Goal: Task Accomplishment & Management: Use online tool/utility

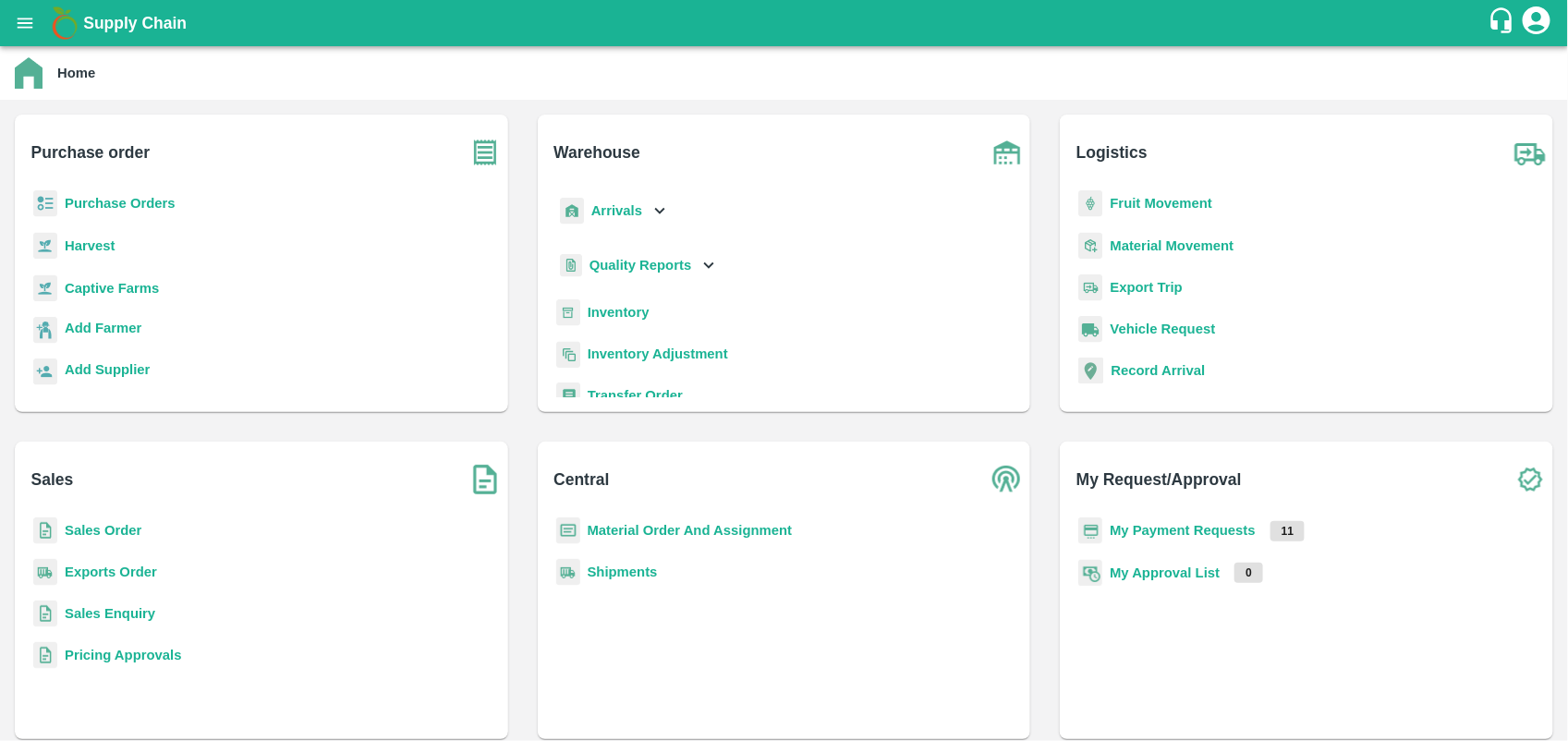
scroll to position [240, 0]
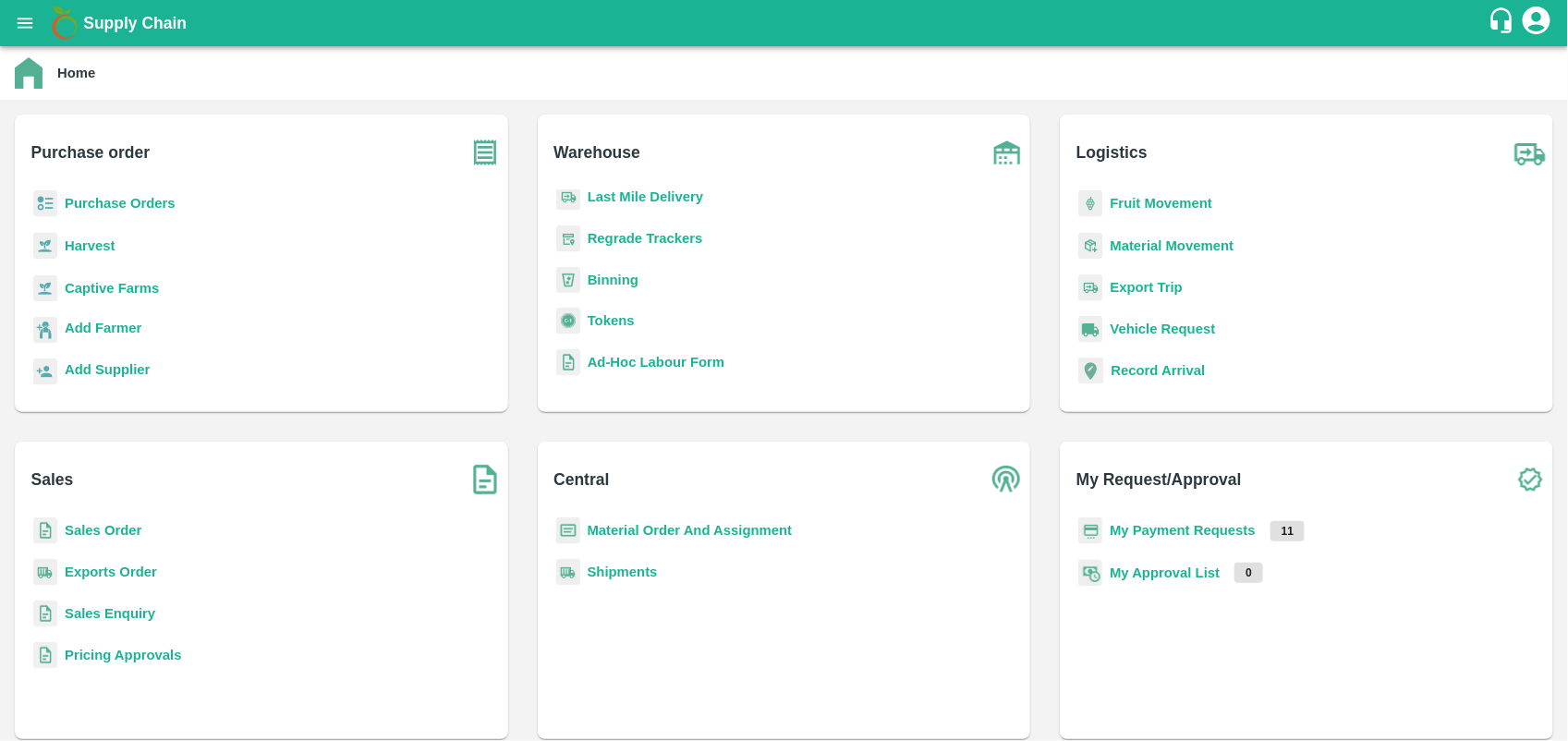
click at [622, 324] on b "Tokens" at bounding box center [611, 320] width 47 height 15
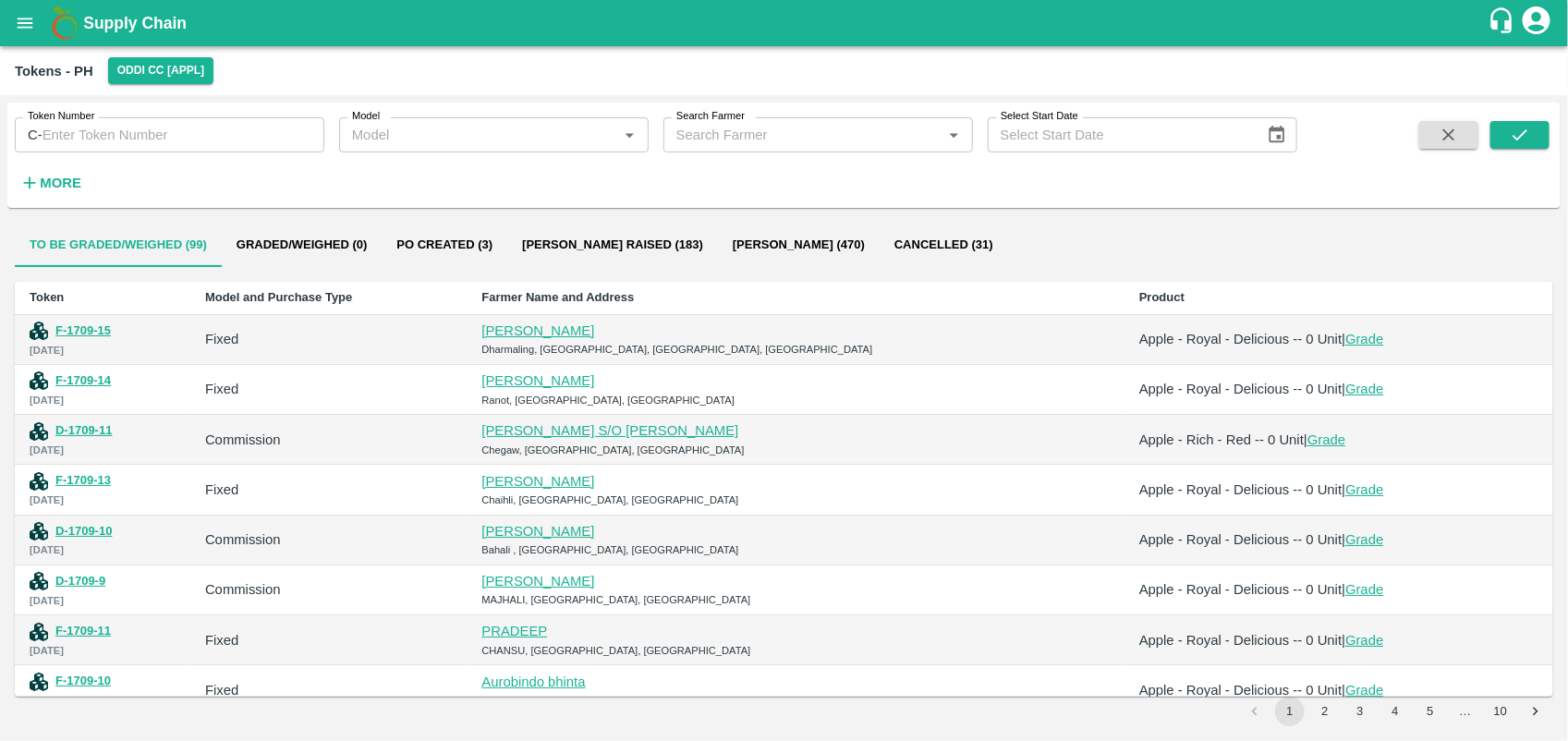
click at [218, 139] on input "Token Number" at bounding box center [184, 134] width 282 height 35
click at [1512, 132] on icon "submit" at bounding box center [1519, 135] width 20 height 20
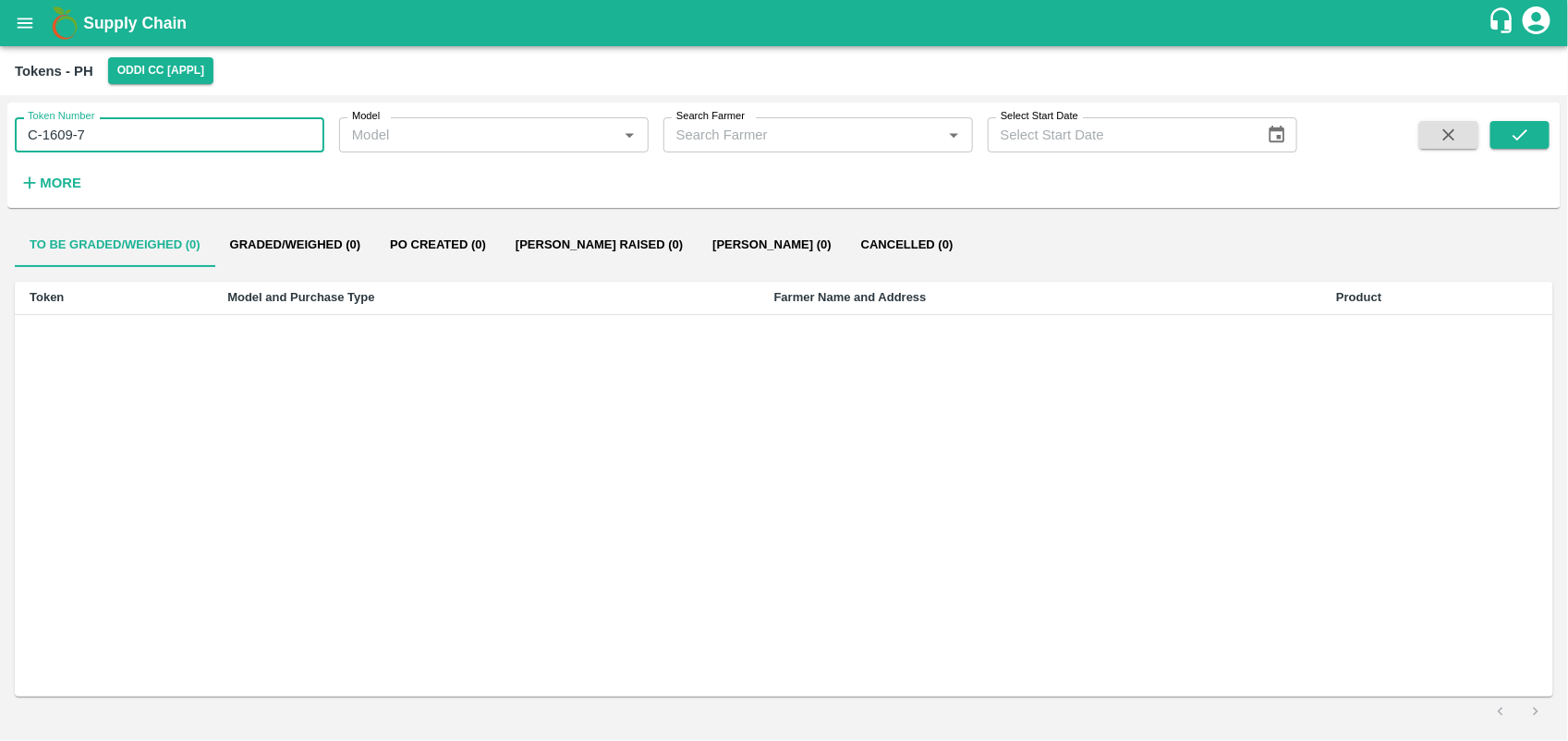
click at [169, 135] on input "1609-7" at bounding box center [184, 134] width 282 height 35
click at [1502, 131] on button "submit" at bounding box center [1519, 135] width 60 height 28
drag, startPoint x: 172, startPoint y: 145, endPoint x: 0, endPoint y: 165, distance: 173.2
click at [0, 165] on html "Supply Chain Tokens - PH Oddi CC [APPL] Token Number C- F-1609-7 Token Number M…" at bounding box center [784, 370] width 1568 height 741
type input "F-1609-7"
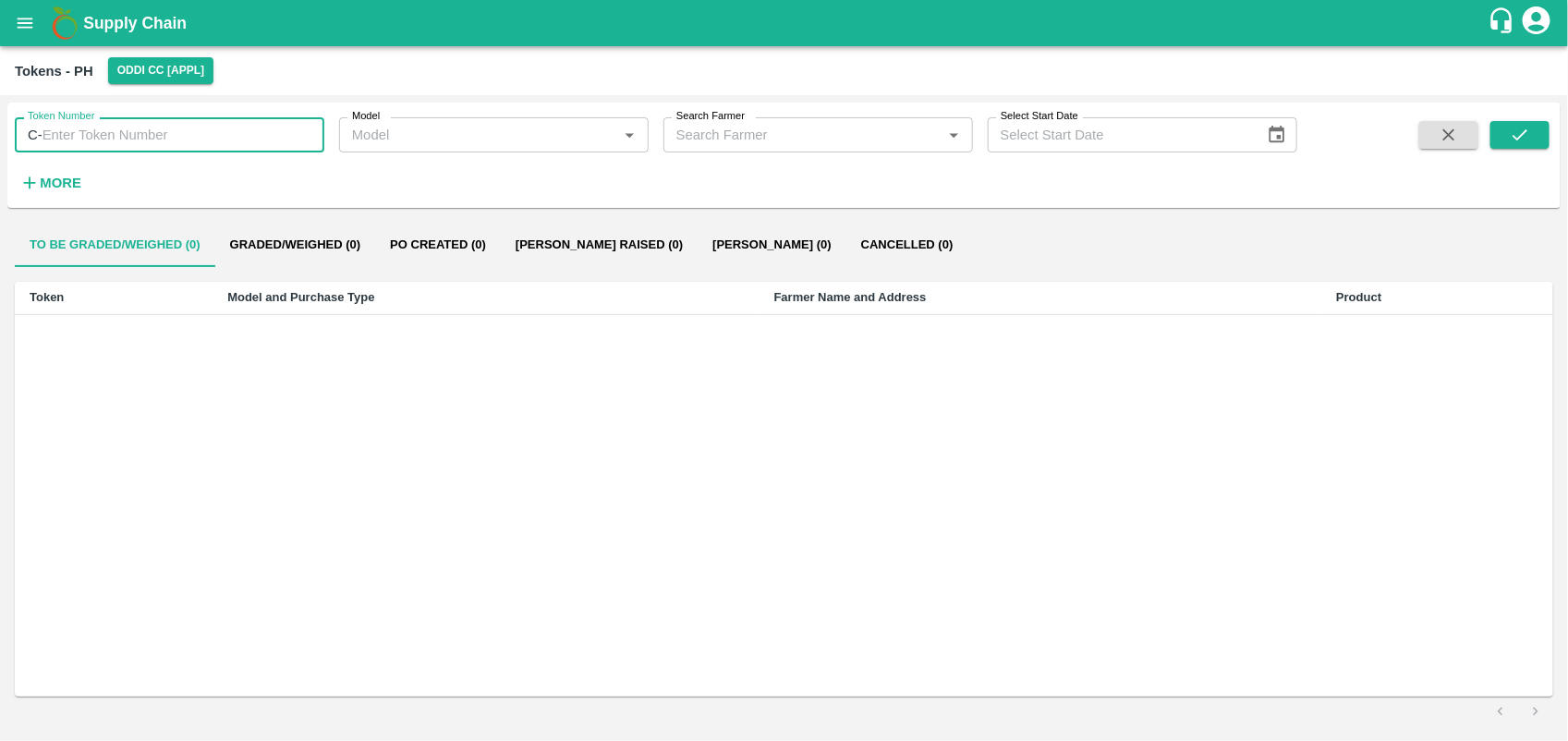
click at [714, 126] on input "Search Farmer" at bounding box center [802, 135] width 268 height 24
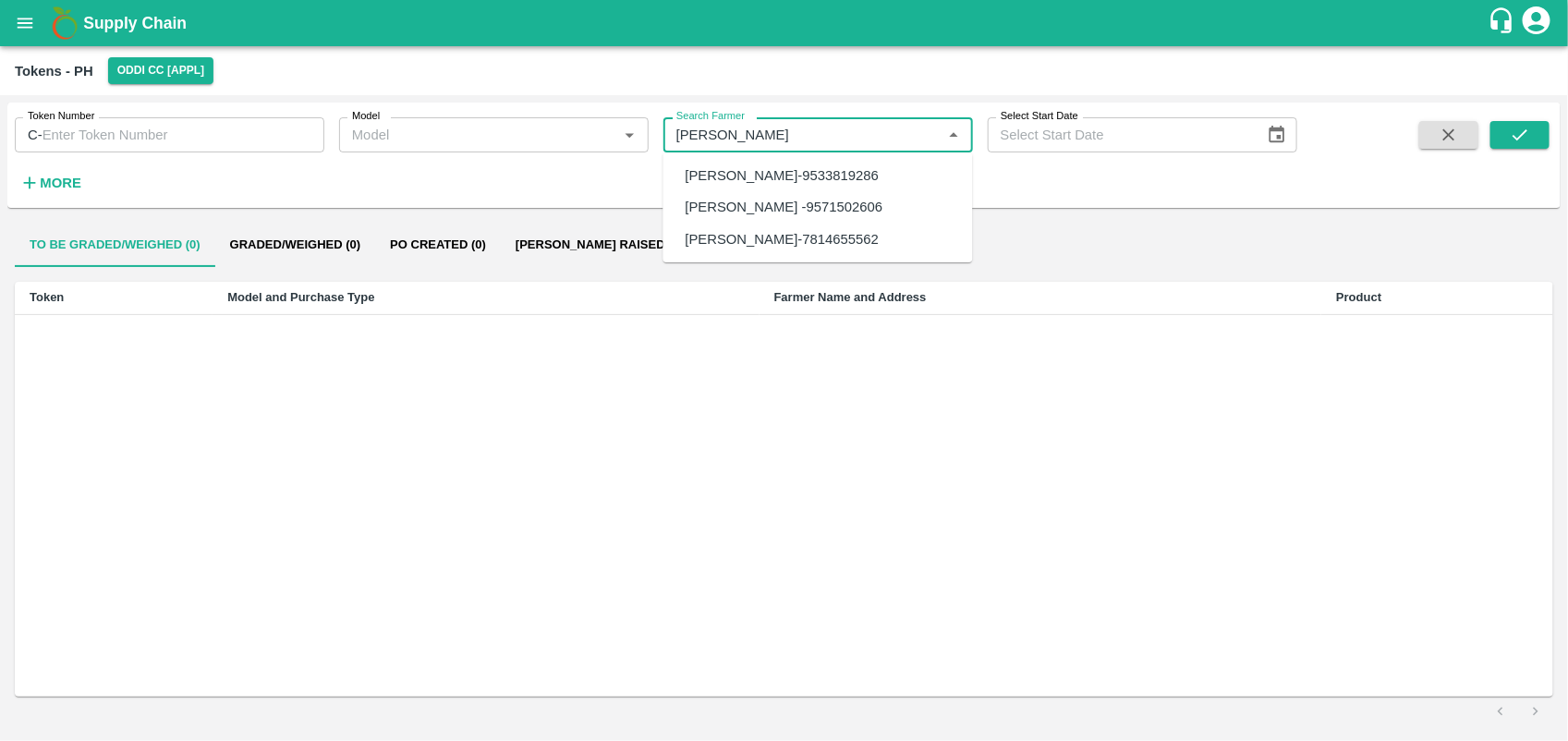
click at [825, 229] on div "[PERSON_NAME]-7814655562" at bounding box center [782, 239] width 194 height 20
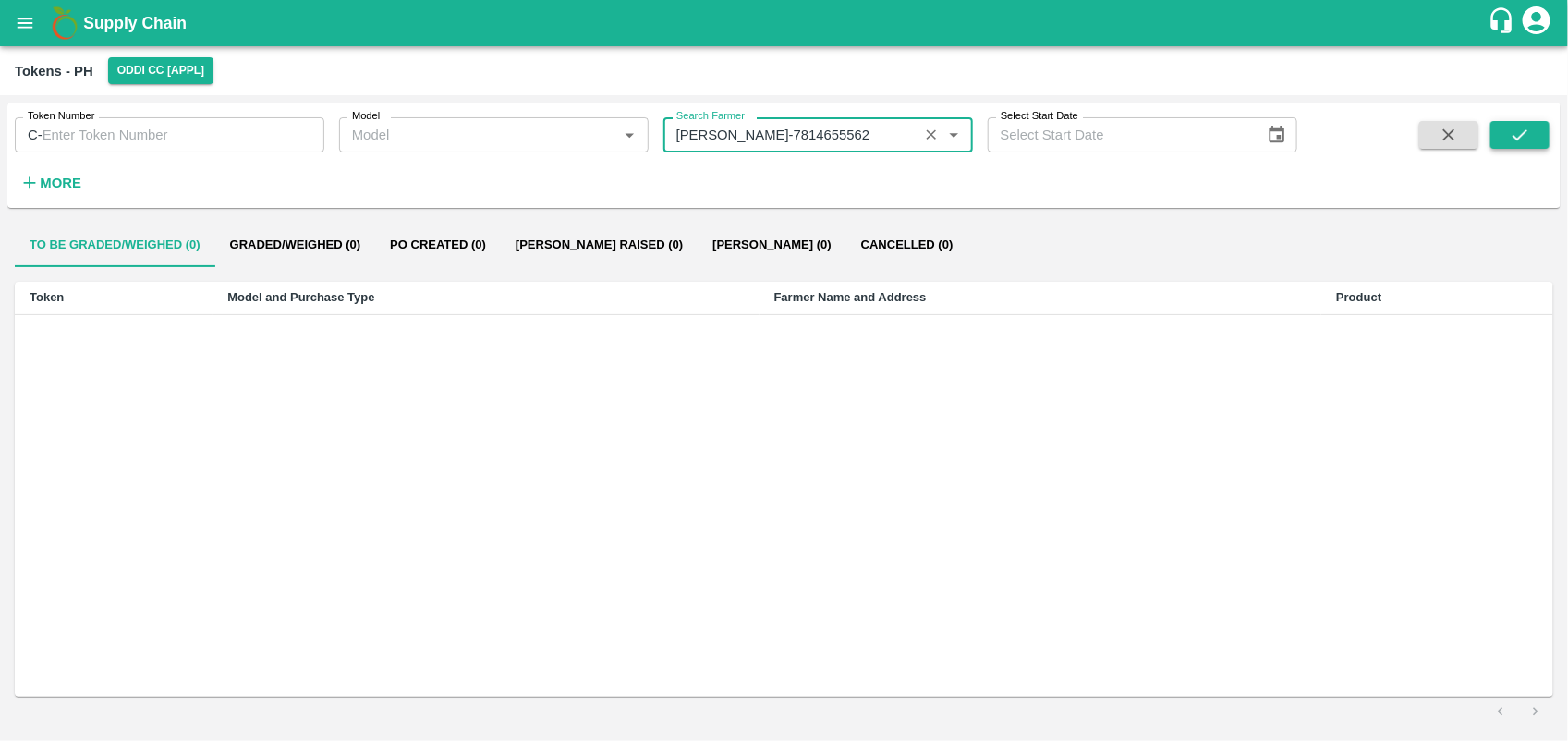
type input "[PERSON_NAME]-7814655562"
click at [1507, 122] on button "submit" at bounding box center [1519, 135] width 60 height 28
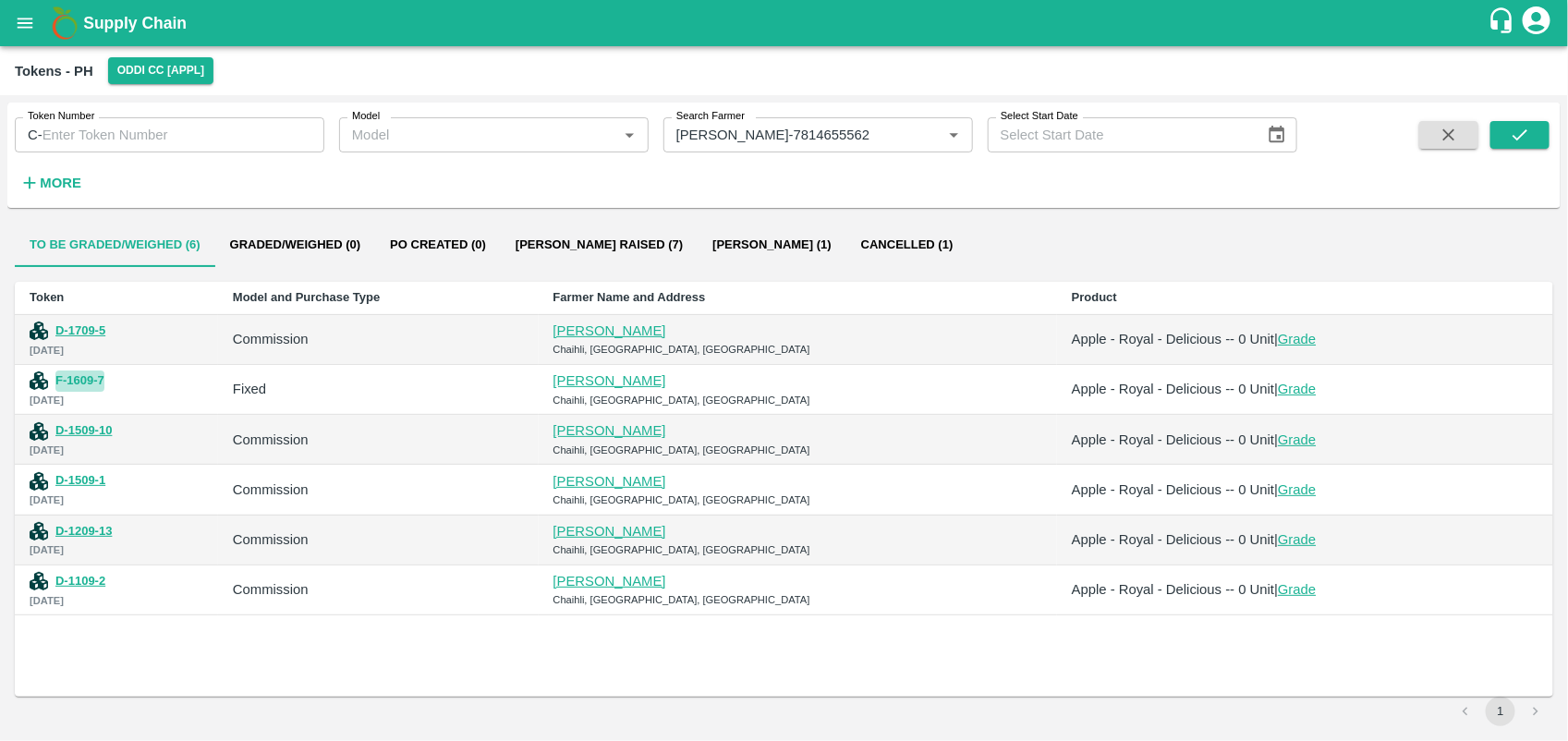
click at [88, 380] on button "F-1609-7" at bounding box center [79, 380] width 49 height 21
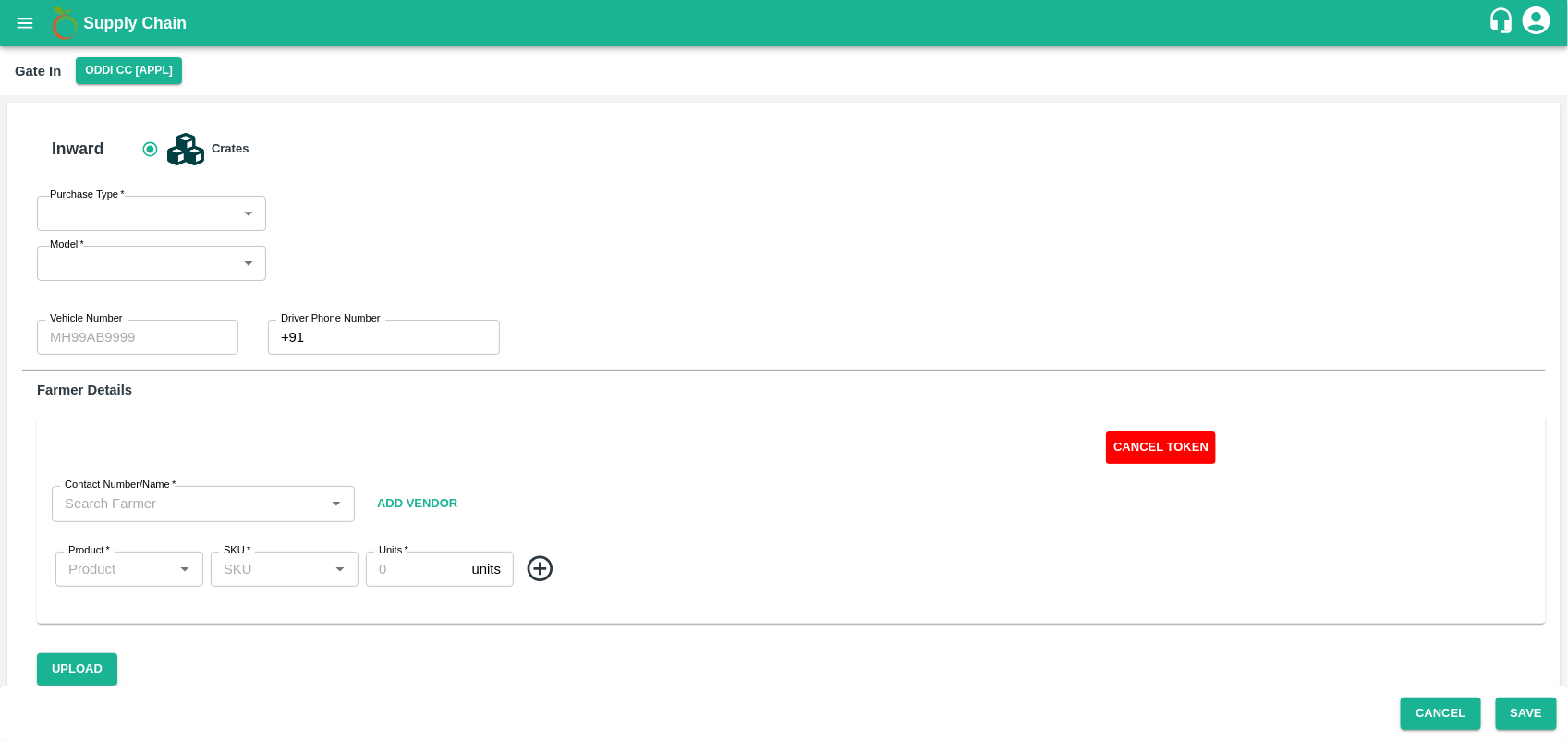
type input "Fixed"
type input "HP11A9497"
type input "0"
type input "[PERSON_NAME]-7814655562"
type input "Apple - Royal - Delicious"
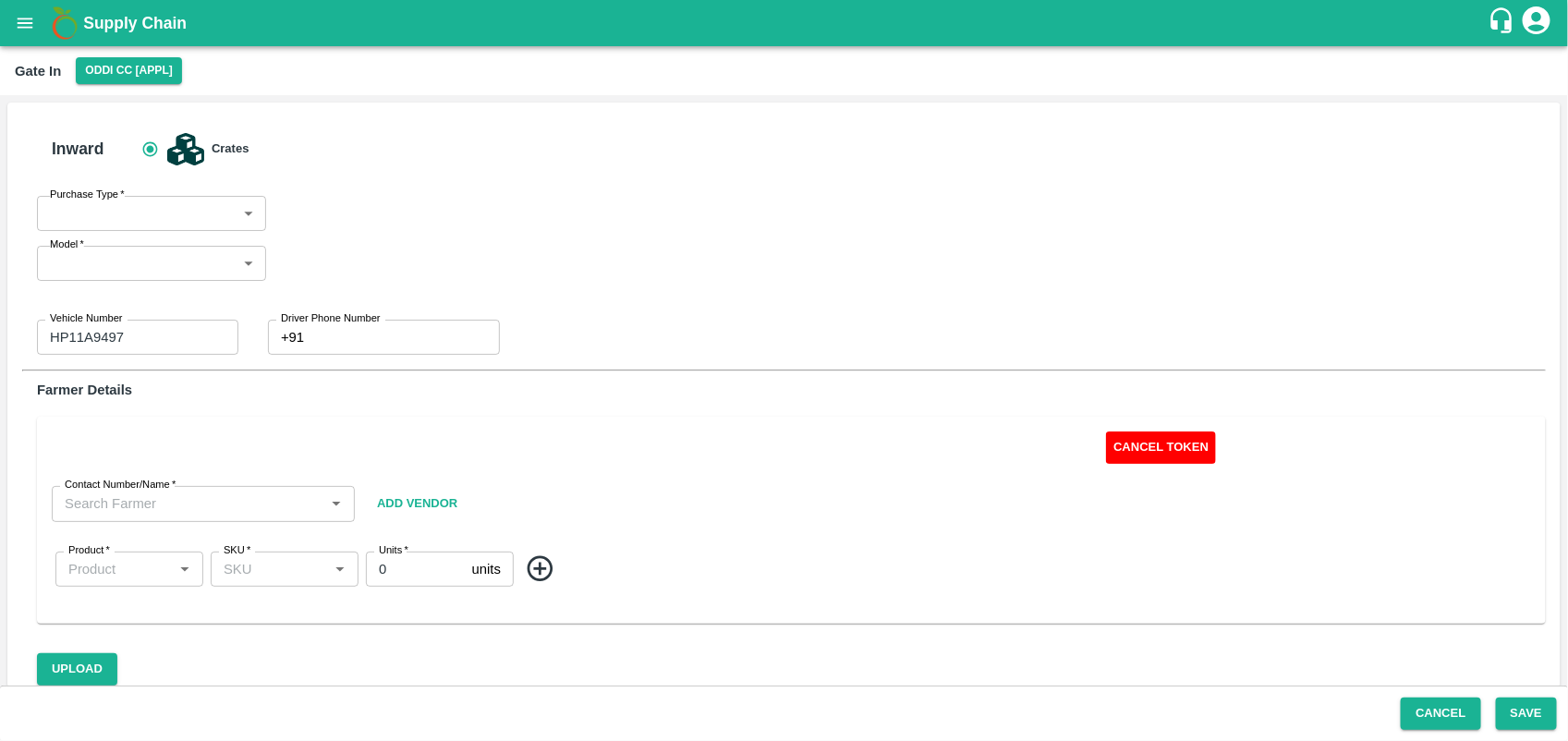
type input "SHIM-MIX"
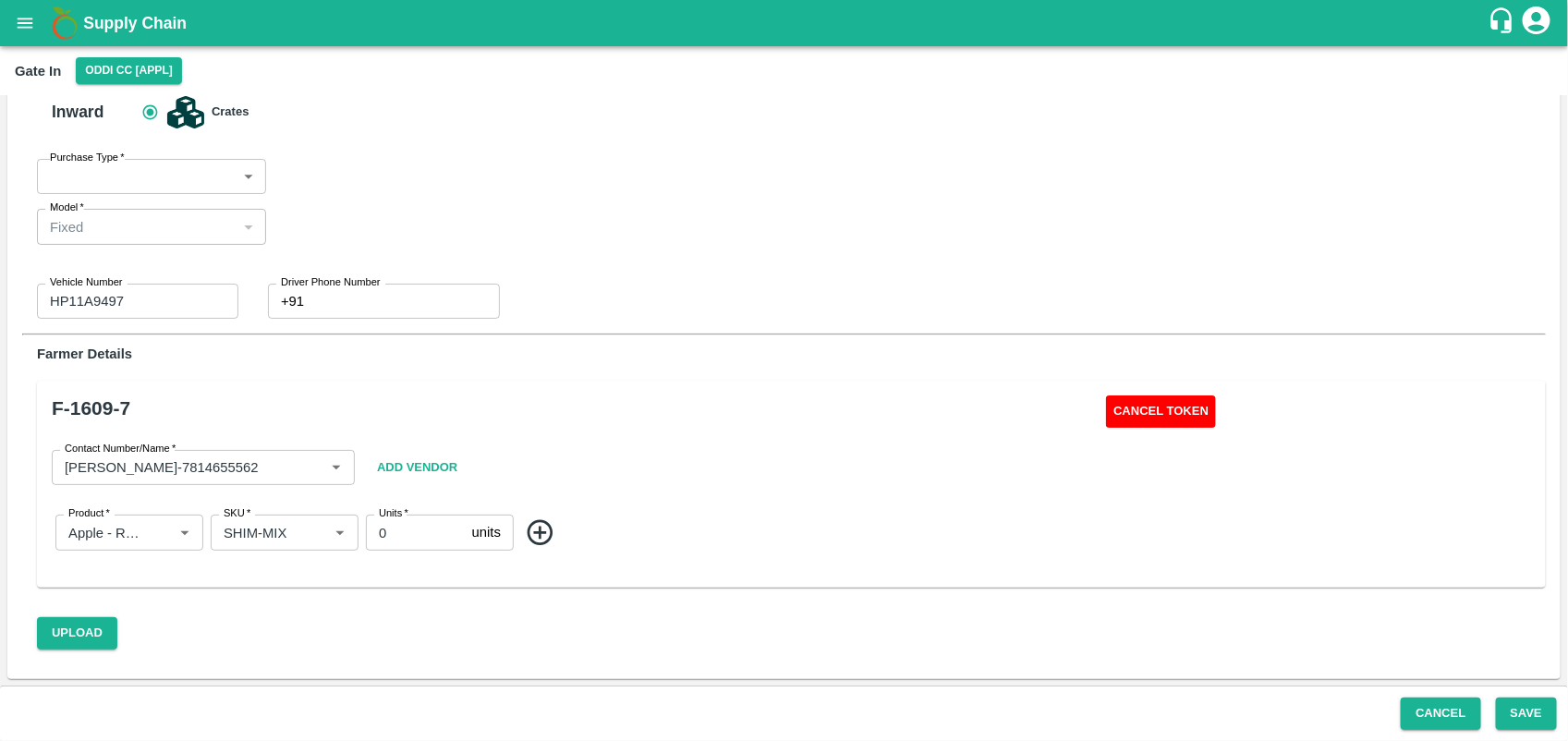
click at [235, 223] on div "Fixed" at bounding box center [143, 227] width 187 height 20
click at [213, 194] on div "Purchase Type   * ​ Purchase Type Model   * Fixed Fixed Model" at bounding box center [151, 202] width 229 height 86
click at [446, 238] on div "Inward Crates Purchase Type   * ​ Purchase Type Model   * Fixed Fixed Model Veh…" at bounding box center [784, 207] width 1494 height 223
click at [1184, 420] on button "Cancel Token" at bounding box center [1160, 411] width 110 height 33
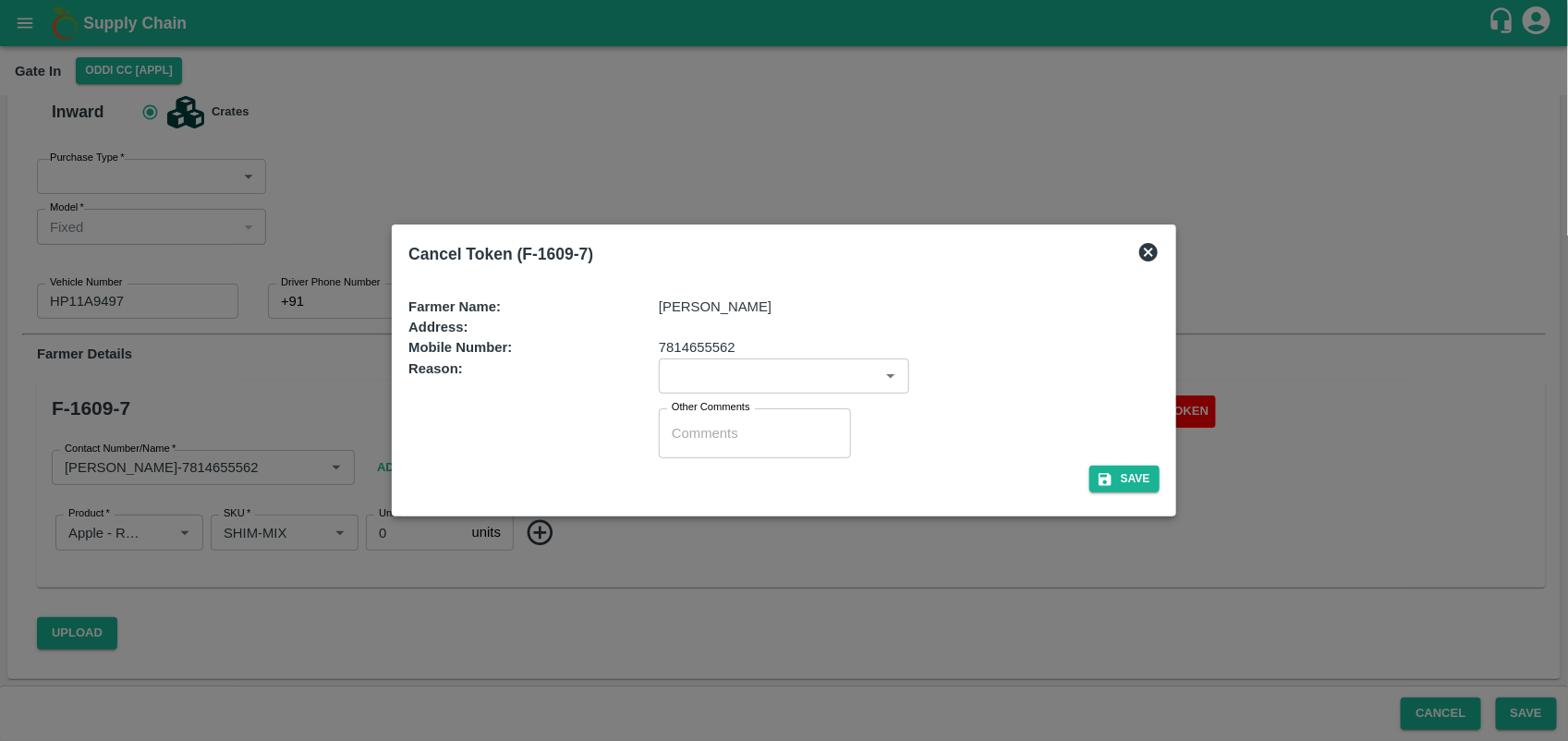
click at [810, 381] on input "input" at bounding box center [769, 376] width 209 height 24
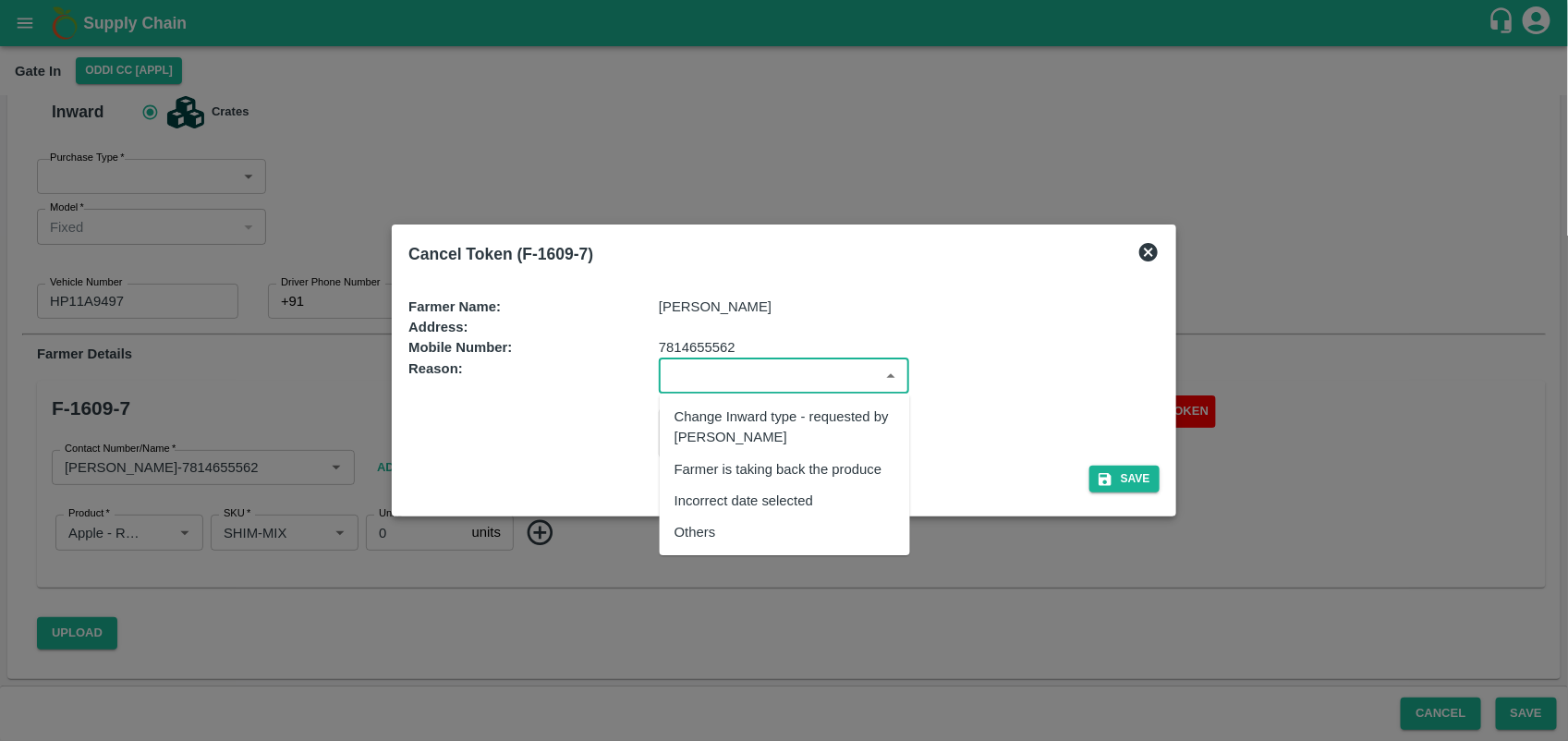
click at [764, 519] on div "Others" at bounding box center [784, 532] width 250 height 32
type input "Others"
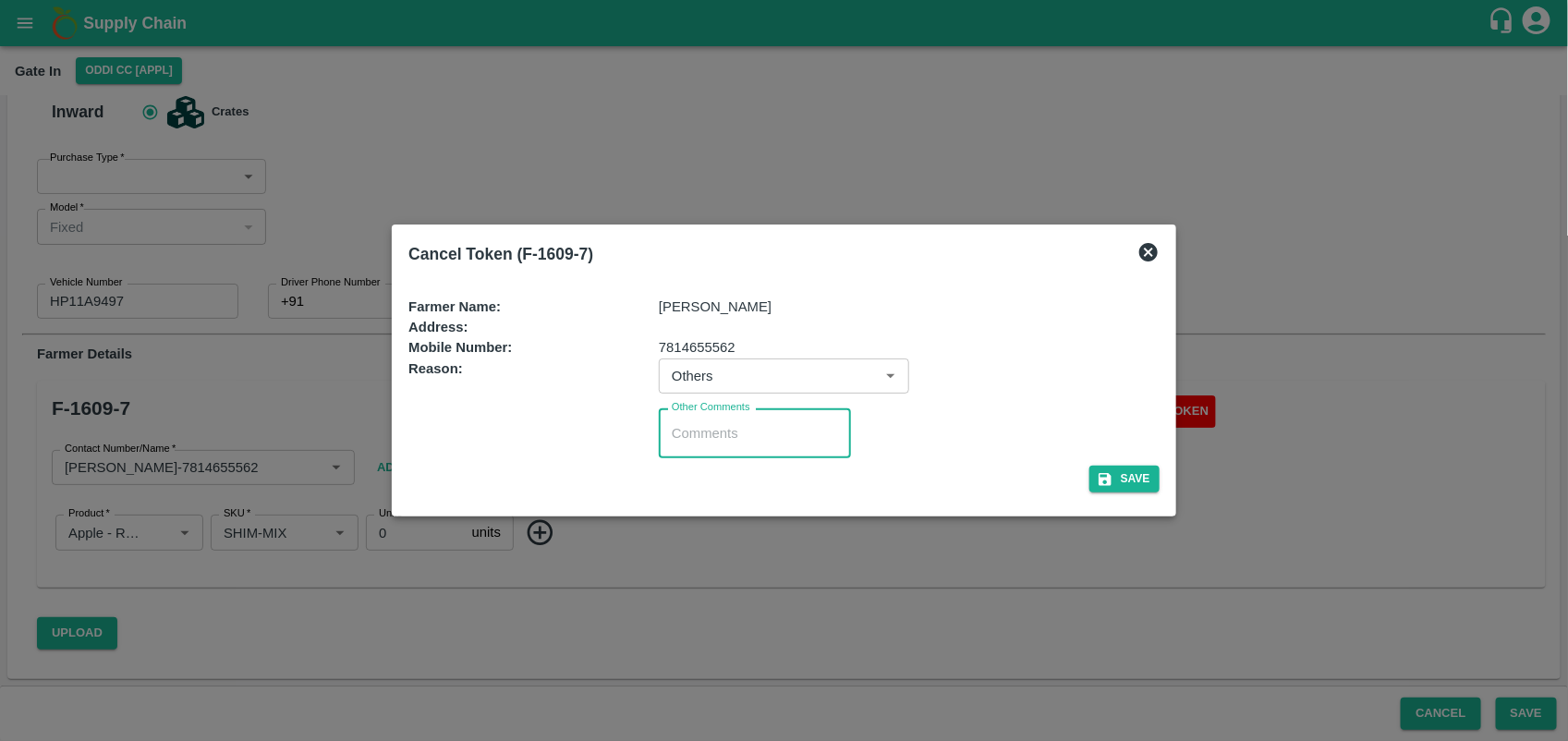
click at [728, 437] on textarea "Other Comments" at bounding box center [754, 434] width 166 height 20
type textarea "REJECT"
click at [1111, 478] on icon "button" at bounding box center [1104, 479] width 17 height 17
